Goal: Task Accomplishment & Management: Use online tool/utility

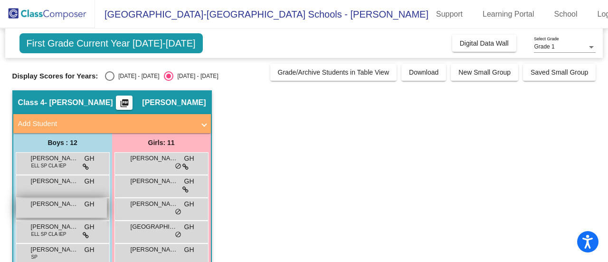
click at [72, 205] on span "[PERSON_NAME]" at bounding box center [55, 204] width 48 height 10
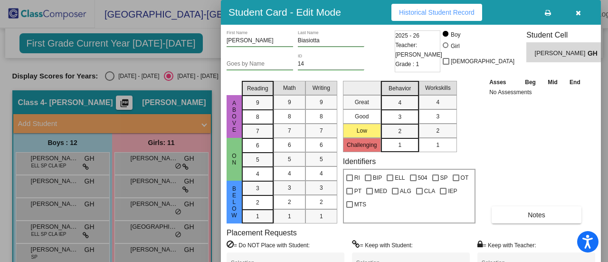
click at [431, 10] on span "Historical Student Record" at bounding box center [437, 13] width 76 height 8
